Goal: Transaction & Acquisition: Subscribe to service/newsletter

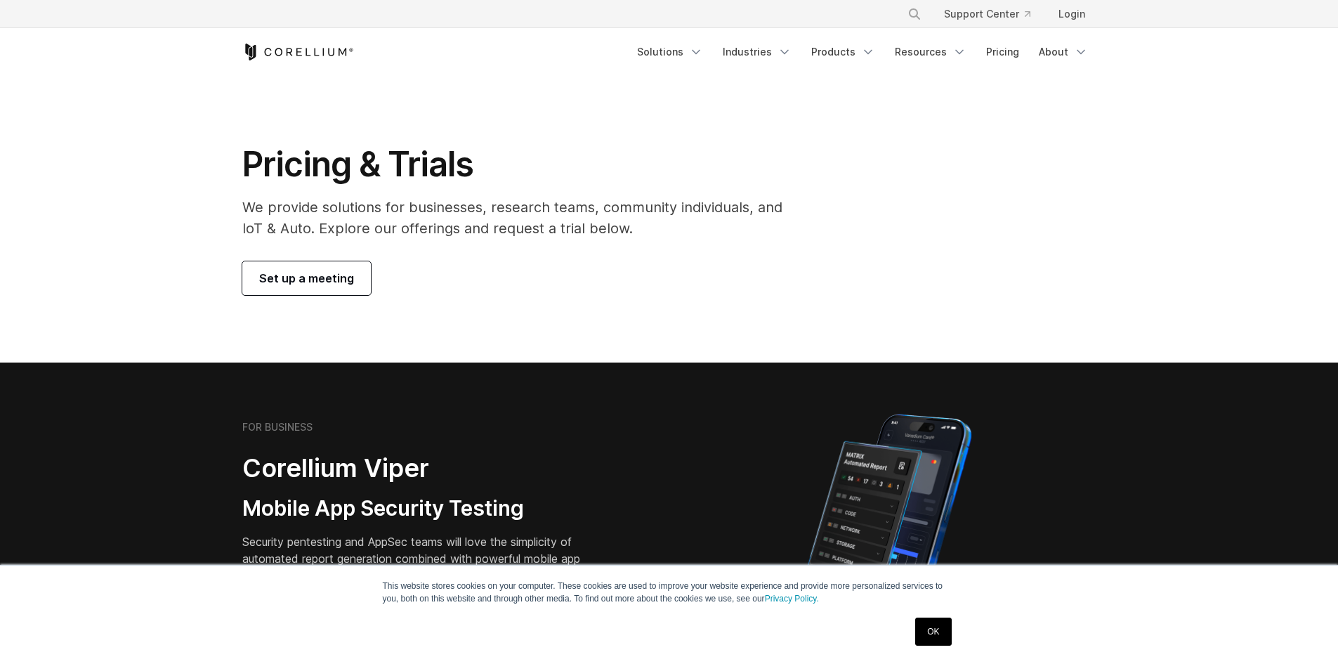
click at [925, 620] on link "OK" at bounding box center [933, 631] width 36 height 28
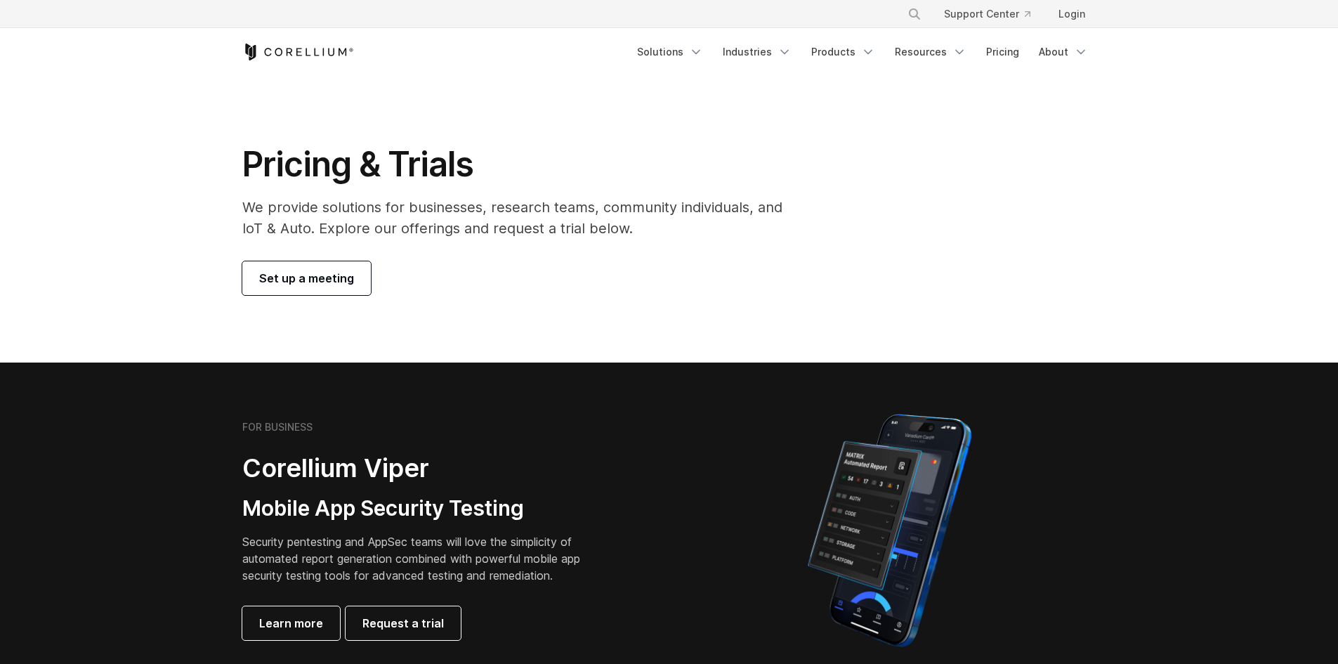
drag, startPoint x: 697, startPoint y: 242, endPoint x: 259, endPoint y: 216, distance: 438.3
click at [259, 216] on div "Pricing & Trials We provide solutions for businesses, research teams, community…" at bounding box center [522, 219] width 588 height 152
click at [259, 216] on p "We provide solutions for businesses, research teams, community individuals, and…" at bounding box center [522, 218] width 560 height 42
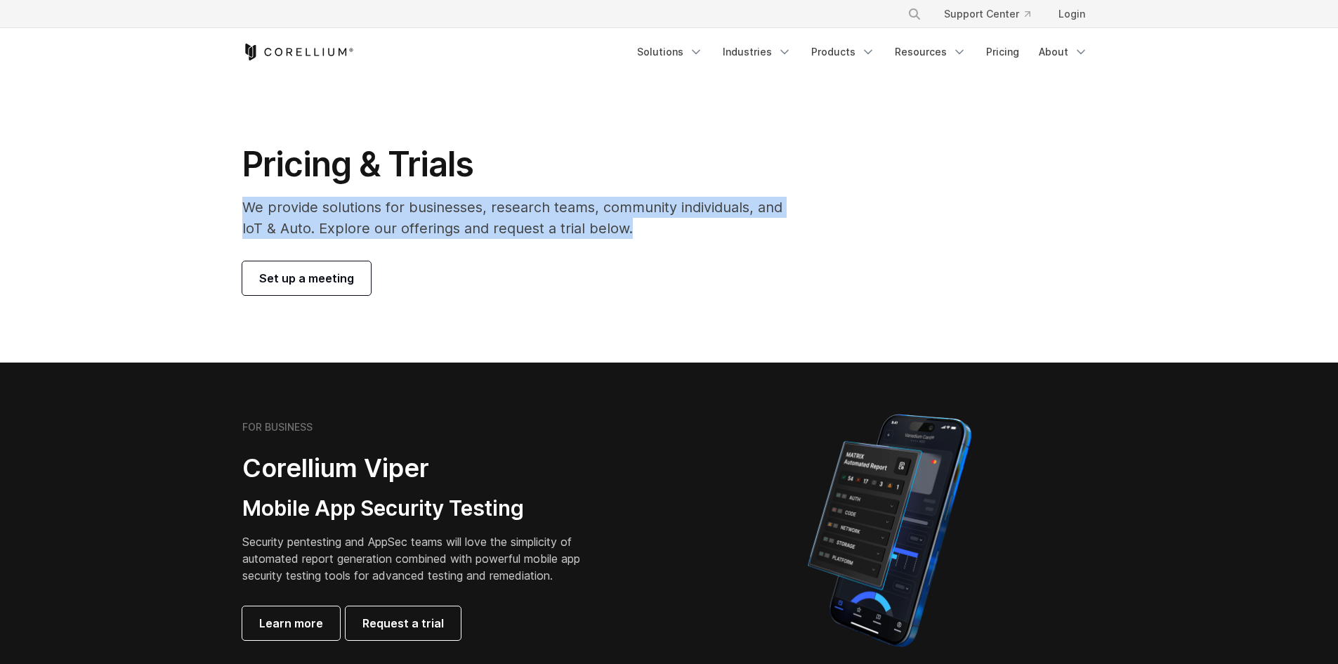
drag, startPoint x: 330, startPoint y: 213, endPoint x: 656, endPoint y: 221, distance: 325.9
click at [656, 221] on div "Pricing & Trials We provide solutions for businesses, research teams, community…" at bounding box center [522, 219] width 588 height 152
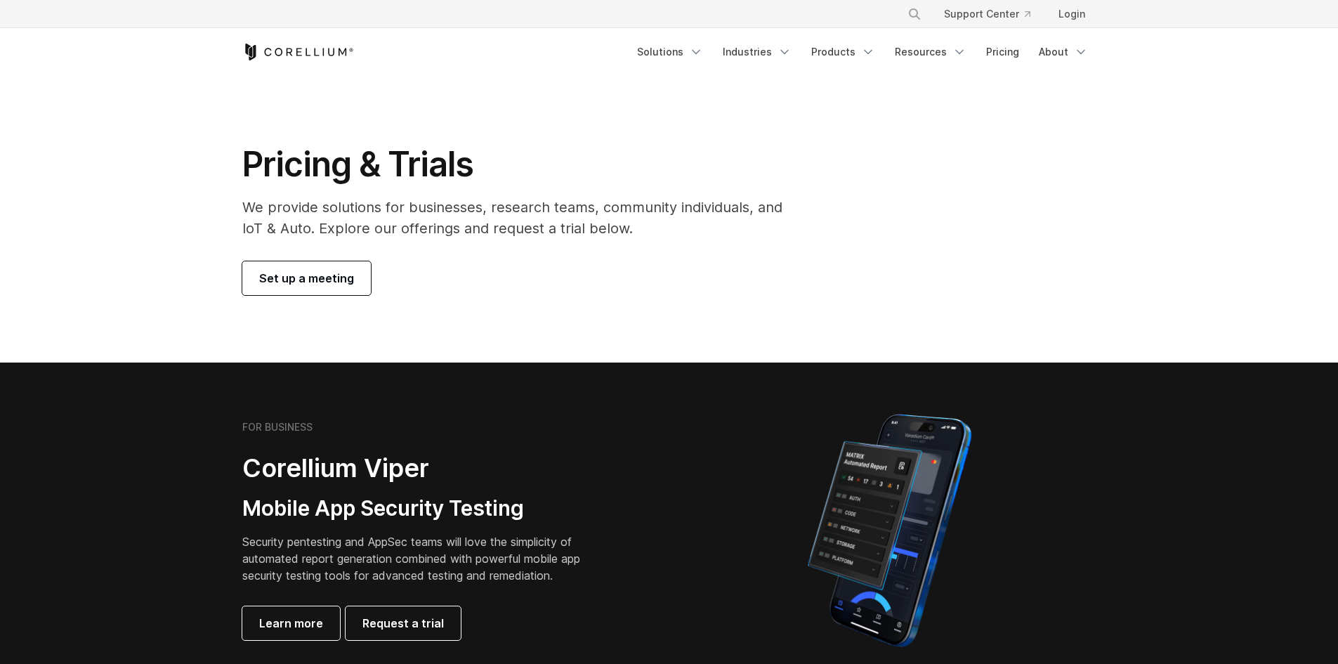
click at [651, 333] on section "Pricing & Trials We provide solutions for businesses, research teams, community…" at bounding box center [669, 219] width 1338 height 286
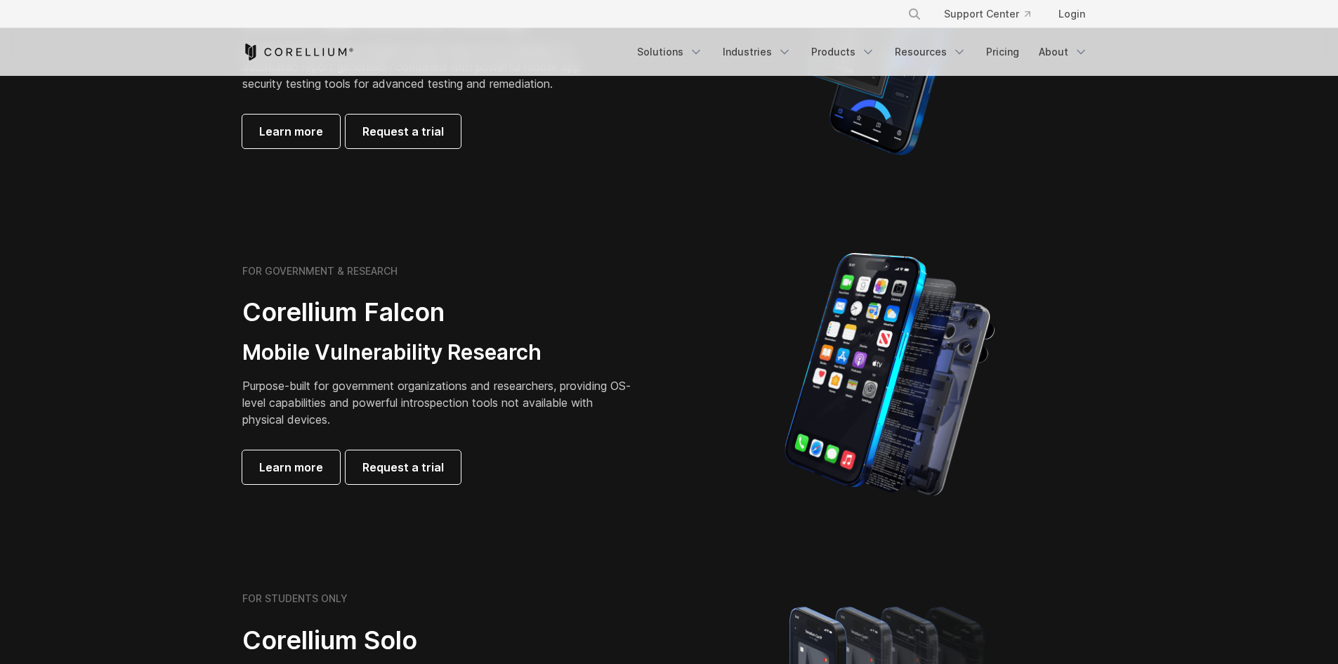
scroll to position [702, 0]
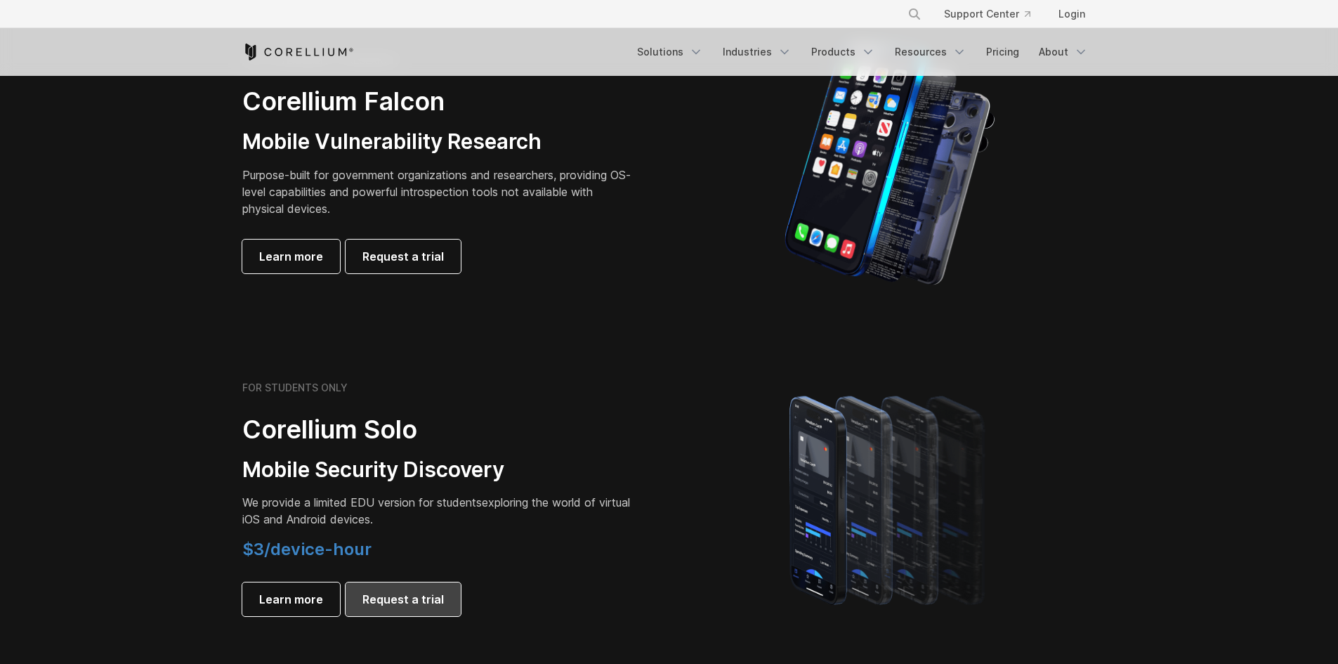
click at [392, 600] on span "Request a trial" at bounding box center [402, 599] width 81 height 17
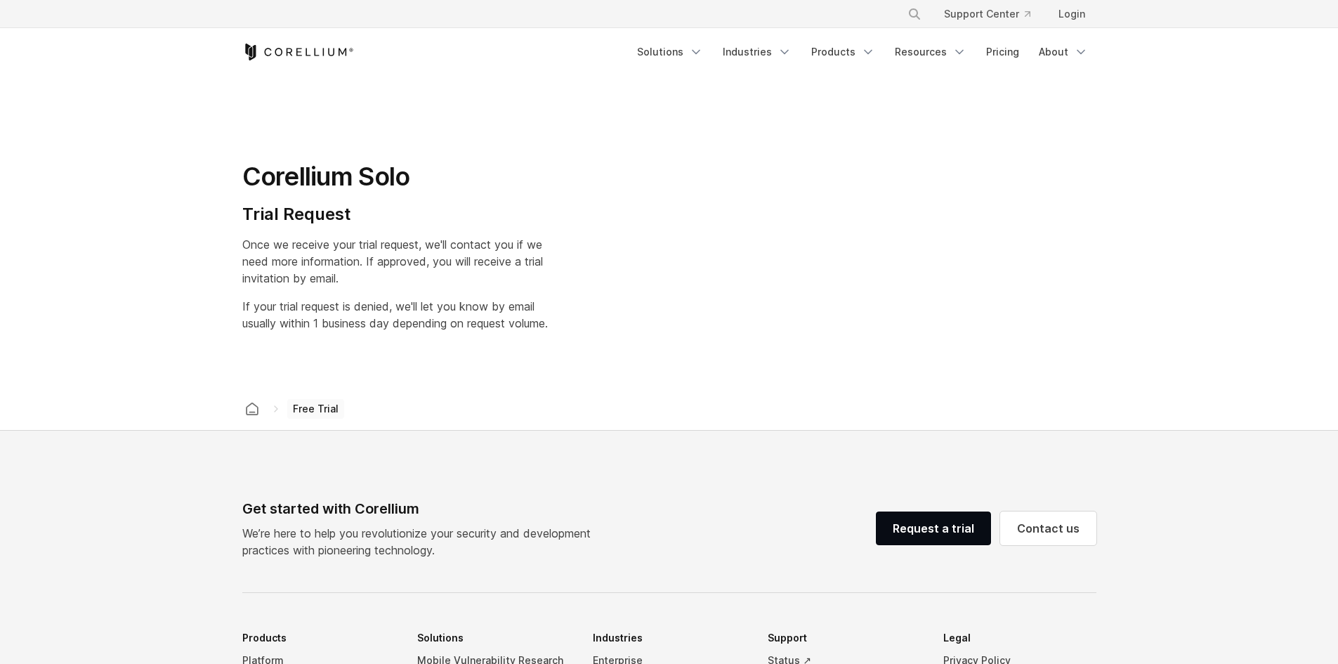
select select "**"
